Goal: Task Accomplishment & Management: Complete application form

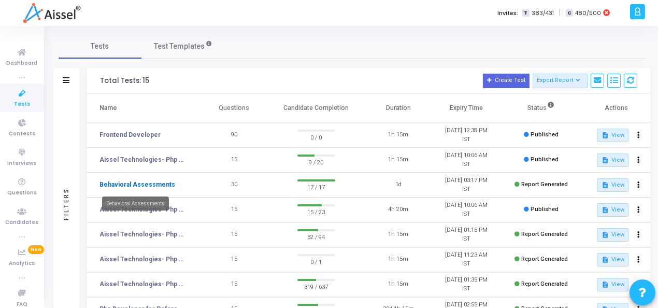
click at [114, 183] on link "Behavioral Assessments" at bounding box center [138, 184] width 76 height 9
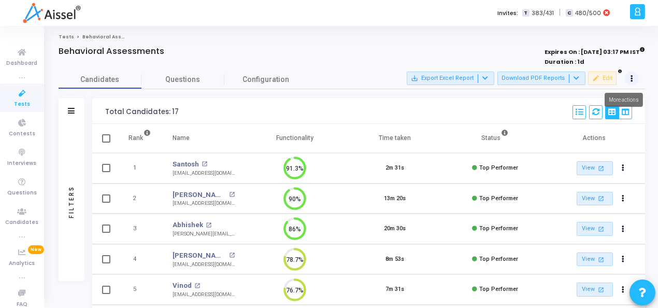
click at [633, 82] on button at bounding box center [632, 79] width 15 height 15
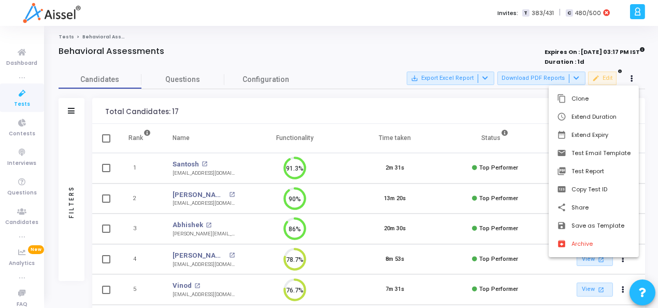
click at [378, 60] on div at bounding box center [329, 154] width 658 height 308
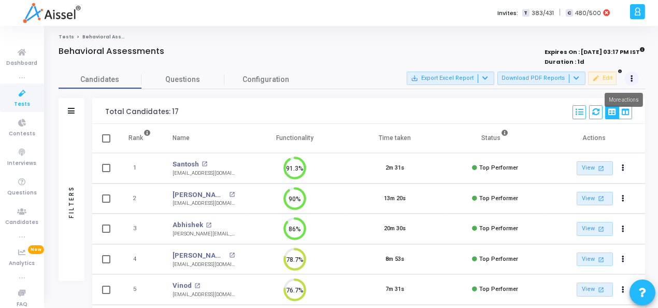
click at [631, 74] on button at bounding box center [632, 79] width 15 height 15
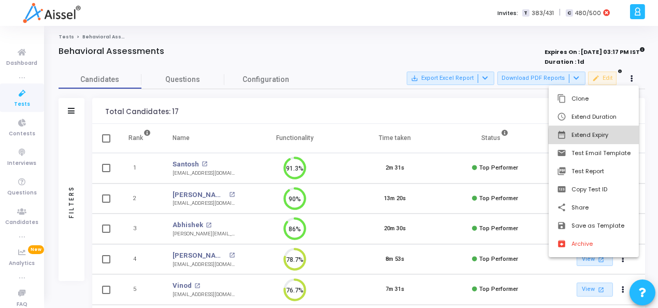
click at [600, 136] on button "date_range Extend Expiry" at bounding box center [594, 135] width 90 height 18
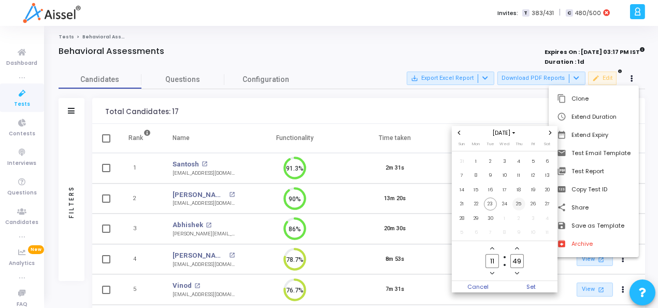
click at [523, 206] on span "25" at bounding box center [519, 203] width 13 height 13
click at [527, 285] on span "Set" at bounding box center [531, 286] width 53 height 11
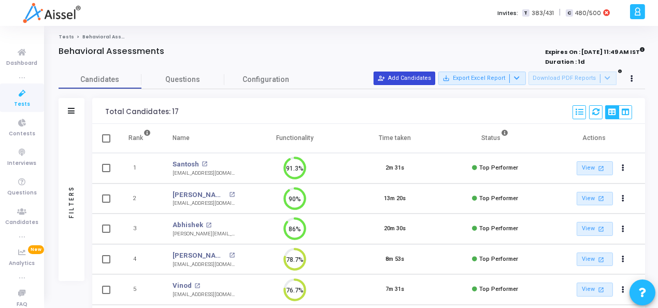
click at [417, 80] on button "person_add_alt Add Candidates" at bounding box center [405, 78] width 62 height 13
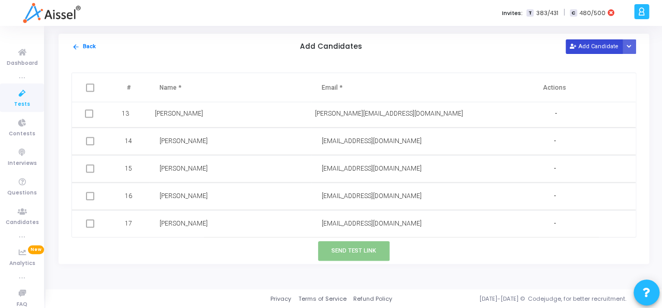
click at [601, 46] on button "Add Candidate" at bounding box center [594, 46] width 57 height 14
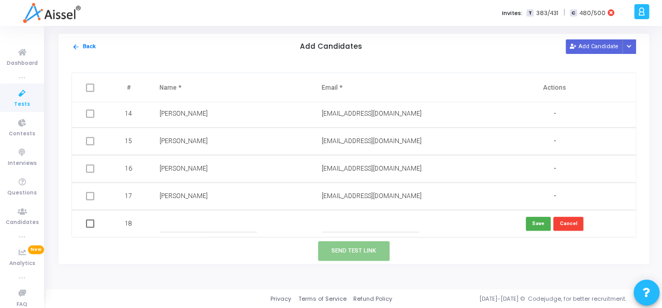
click at [166, 221] on input "text" at bounding box center [208, 223] width 97 height 17
type input "[PERSON_NAME]"
click at [371, 224] on input "text" at bounding box center [370, 223] width 97 height 17
paste input "[EMAIL_ADDRESS][DOMAIN_NAME]"
type input "[EMAIL_ADDRESS][DOMAIN_NAME]"
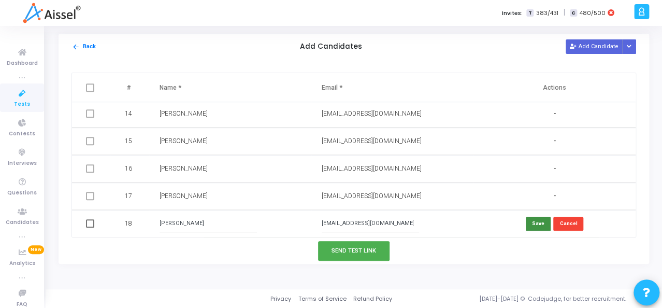
click at [538, 221] on button "Save" at bounding box center [538, 224] width 25 height 14
click at [92, 225] on span at bounding box center [90, 223] width 8 height 8
click at [90, 228] on input "checkbox" at bounding box center [90, 228] width 1 height 1
checkbox input "true"
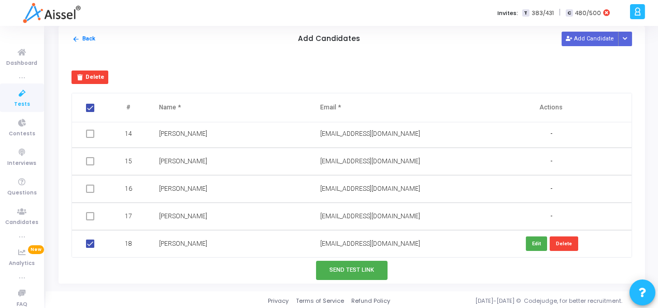
scroll to position [9, 0]
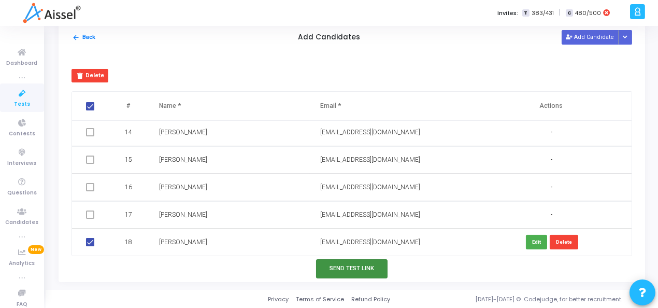
click at [354, 269] on button "Send Test Link" at bounding box center [352, 268] width 72 height 19
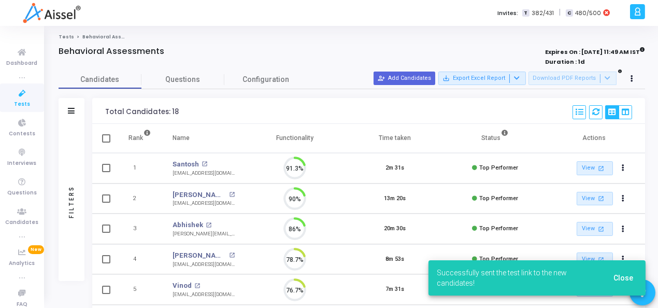
scroll to position [22, 26]
